Goal: Check status: Check status

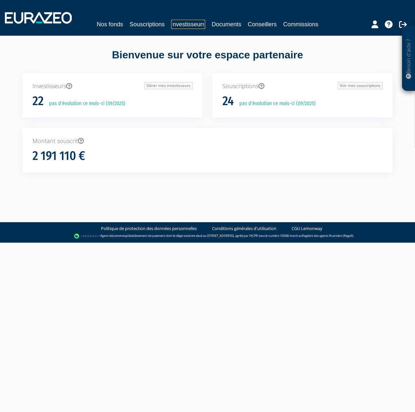
click at [179, 22] on link "Investisseurs" at bounding box center [188, 24] width 34 height 9
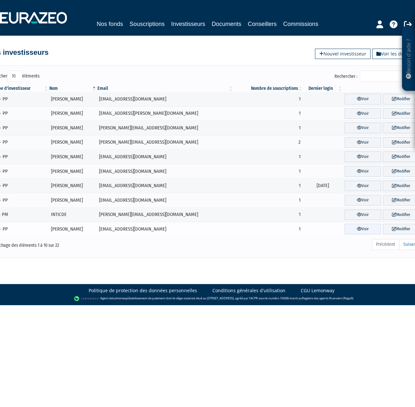
click at [367, 229] on link "Voir" at bounding box center [362, 229] width 37 height 11
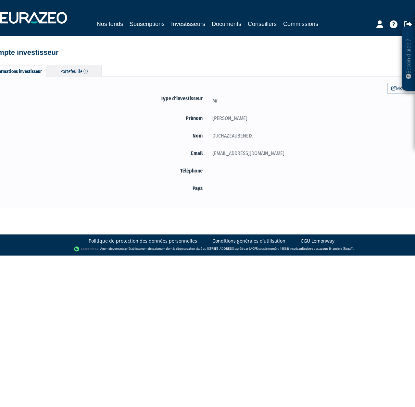
click at [90, 71] on div "Portefeuille (1)" at bounding box center [73, 71] width 55 height 11
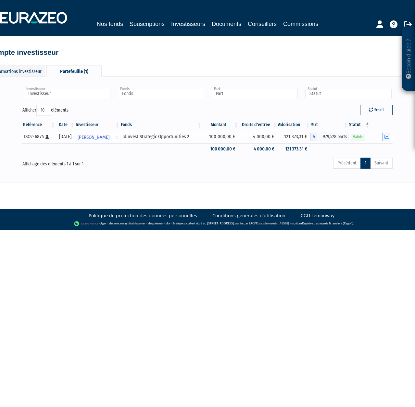
click at [383, 137] on button "button" at bounding box center [386, 137] width 8 height 8
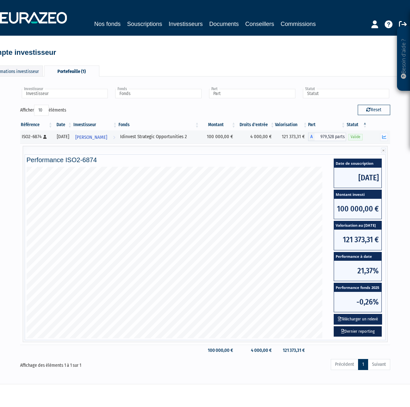
click at [365, 337] on link "Dernier reporting" at bounding box center [358, 332] width 48 height 11
click at [363, 324] on button "Télécharger un relevé" at bounding box center [358, 319] width 48 height 11
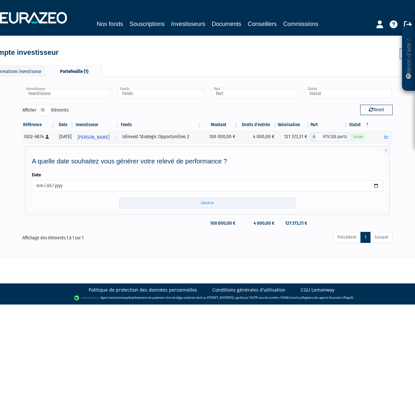
click at [189, 201] on input "Générer" at bounding box center [207, 203] width 176 height 11
click at [222, 243] on div "Précédent 1 Suivant" at bounding box center [287, 238] width 212 height 14
click at [114, 24] on link "Nos fonds" at bounding box center [110, 23] width 26 height 9
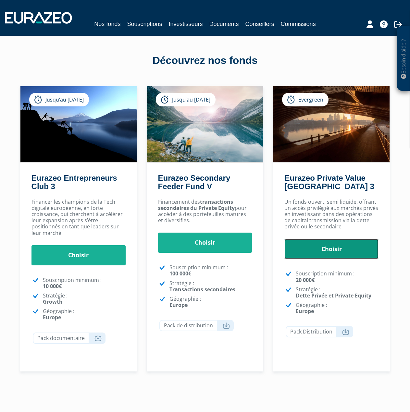
click at [346, 249] on link "Choisir" at bounding box center [331, 249] width 94 height 20
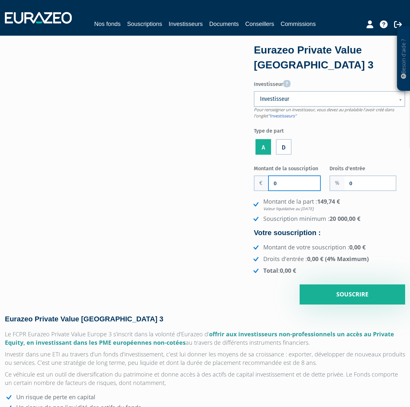
click at [298, 184] on input "0" at bounding box center [294, 183] width 51 height 14
